Goal: Task Accomplishment & Management: Manage account settings

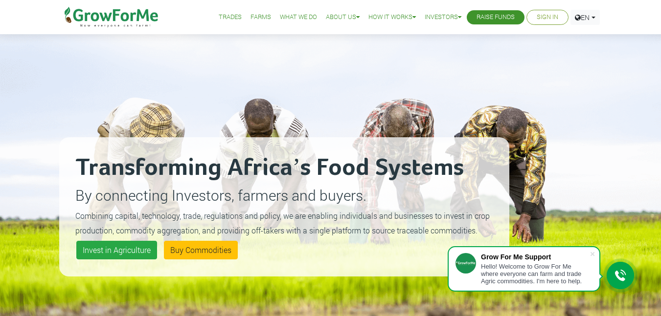
click at [546, 20] on link "Sign In" at bounding box center [547, 17] width 22 height 10
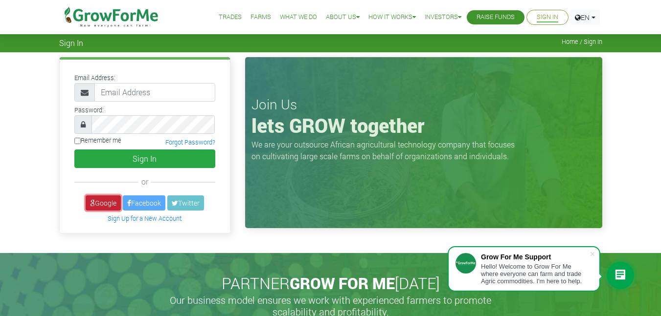
click at [99, 201] on link "Google" at bounding box center [103, 203] width 35 height 15
